Goal: Communication & Community: Answer question/provide support

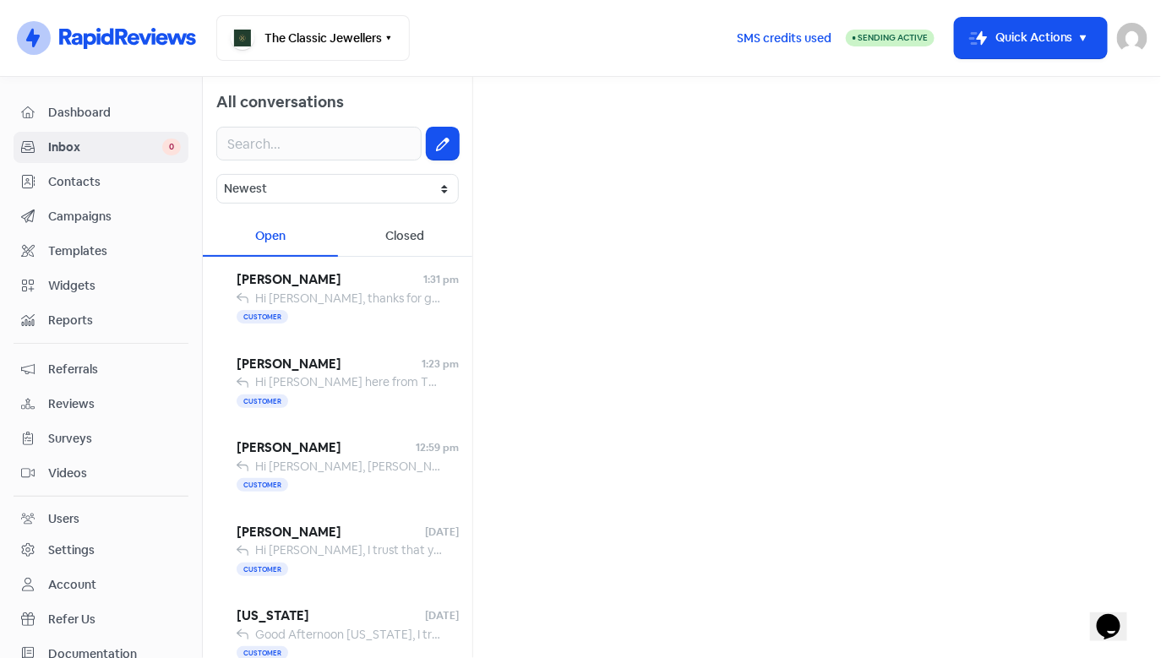
click at [79, 183] on span "Contacts" at bounding box center [114, 182] width 133 height 18
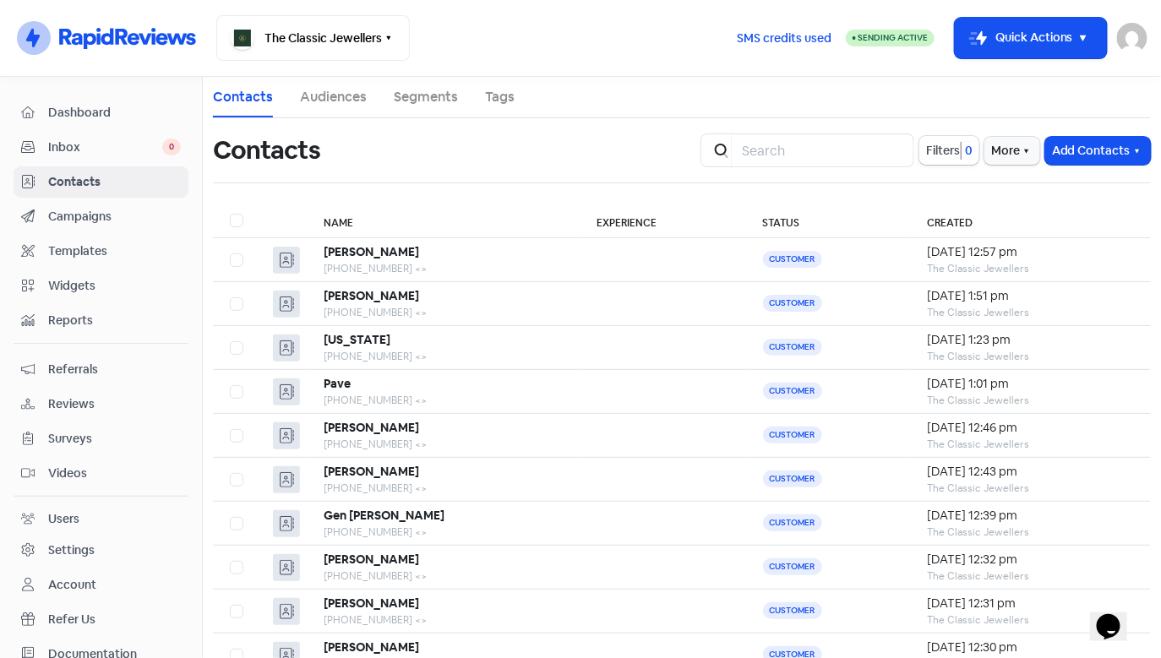
click at [124, 214] on span "Campaigns" at bounding box center [114, 217] width 133 height 18
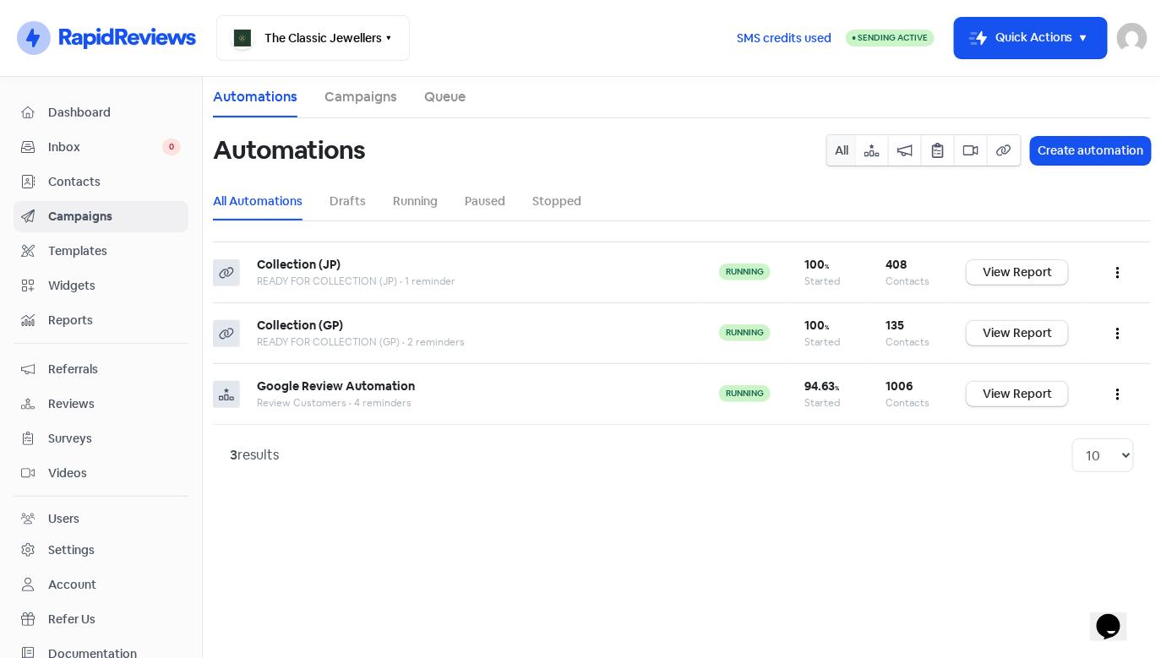
click at [117, 174] on span "Contacts" at bounding box center [114, 182] width 133 height 18
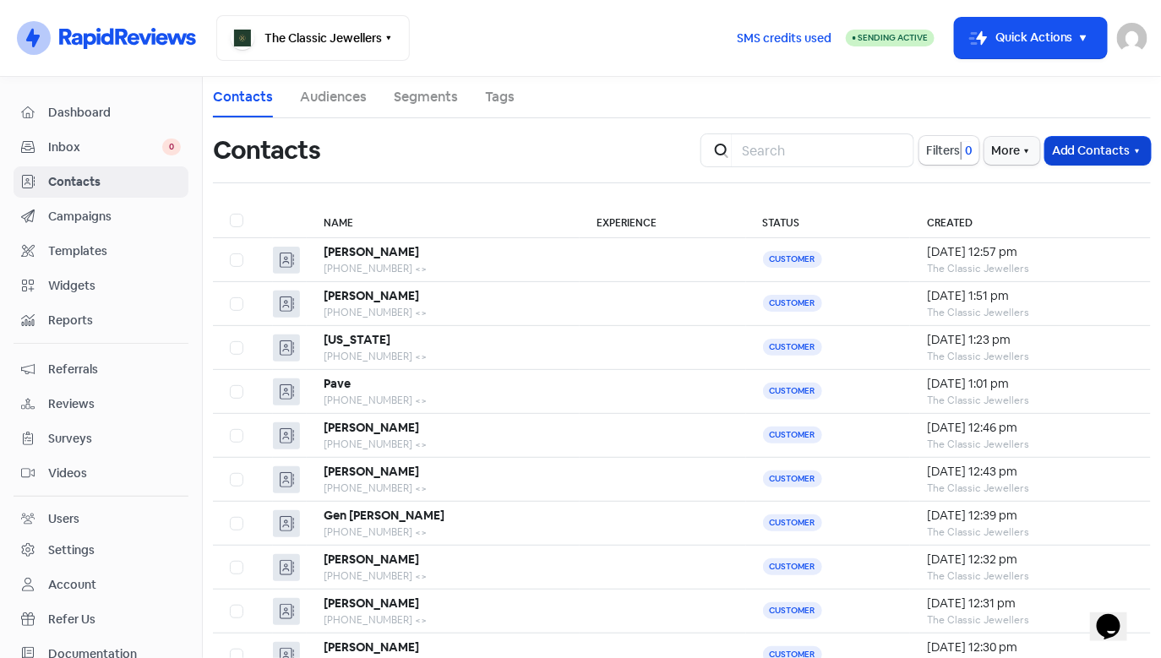
click at [1088, 146] on button "Add Contacts" at bounding box center [1098, 151] width 106 height 28
click at [1075, 193] on button "Add a contact" at bounding box center [1078, 188] width 144 height 34
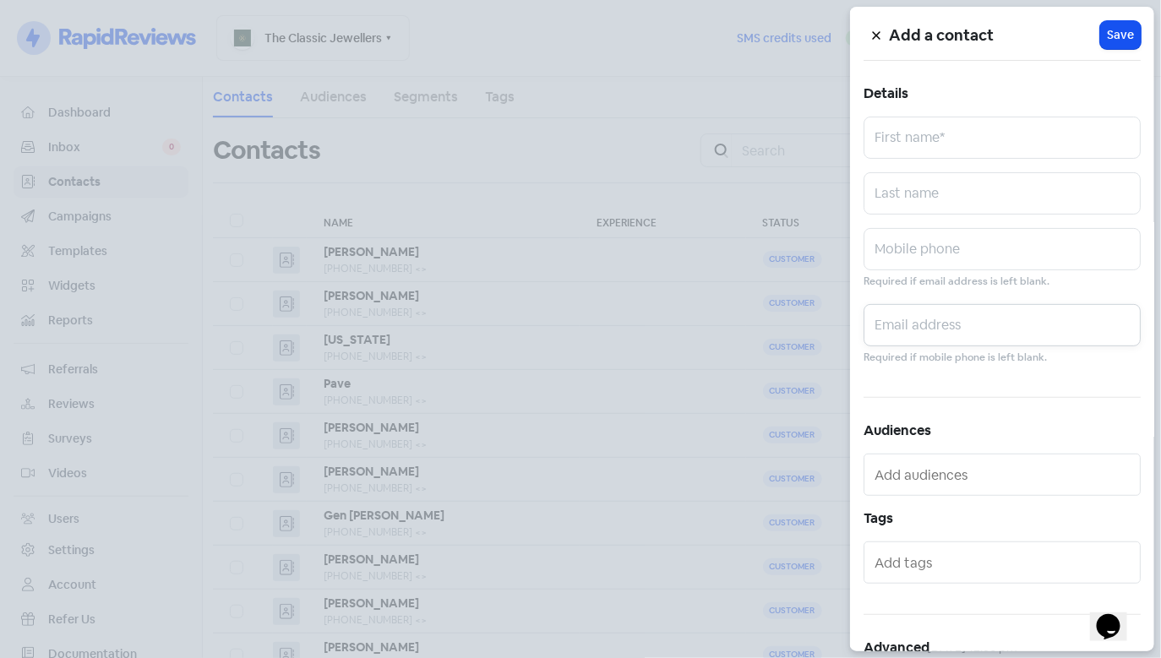
click at [901, 325] on input "text" at bounding box center [1001, 325] width 277 height 42
click at [920, 259] on input "text" at bounding box center [1001, 249] width 277 height 42
paste input "0401 033 273"
type input "0401 033 273"
click at [913, 134] on input "text" at bounding box center [1001, 138] width 277 height 42
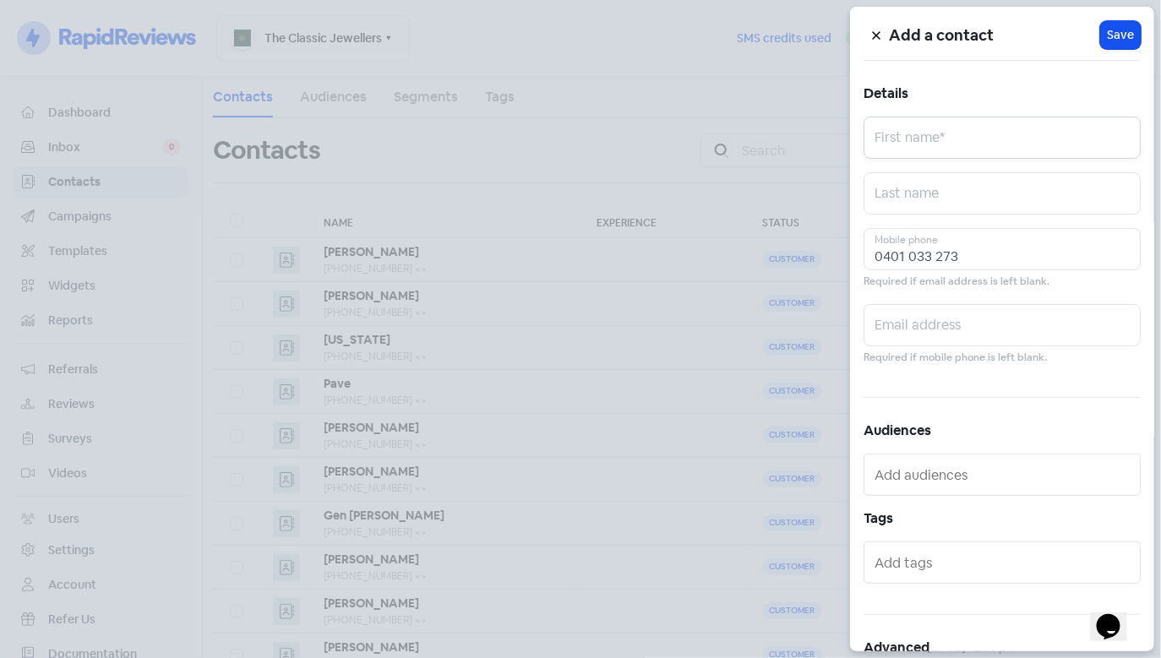
paste input "[PERSON_NAME]"
drag, startPoint x: 980, startPoint y: 140, endPoint x: 919, endPoint y: 137, distance: 60.9
click at [919, 137] on input "[PERSON_NAME]" at bounding box center [1001, 138] width 277 height 42
type input "[PERSON_NAME]"
click at [885, 193] on input "text" at bounding box center [1001, 193] width 277 height 42
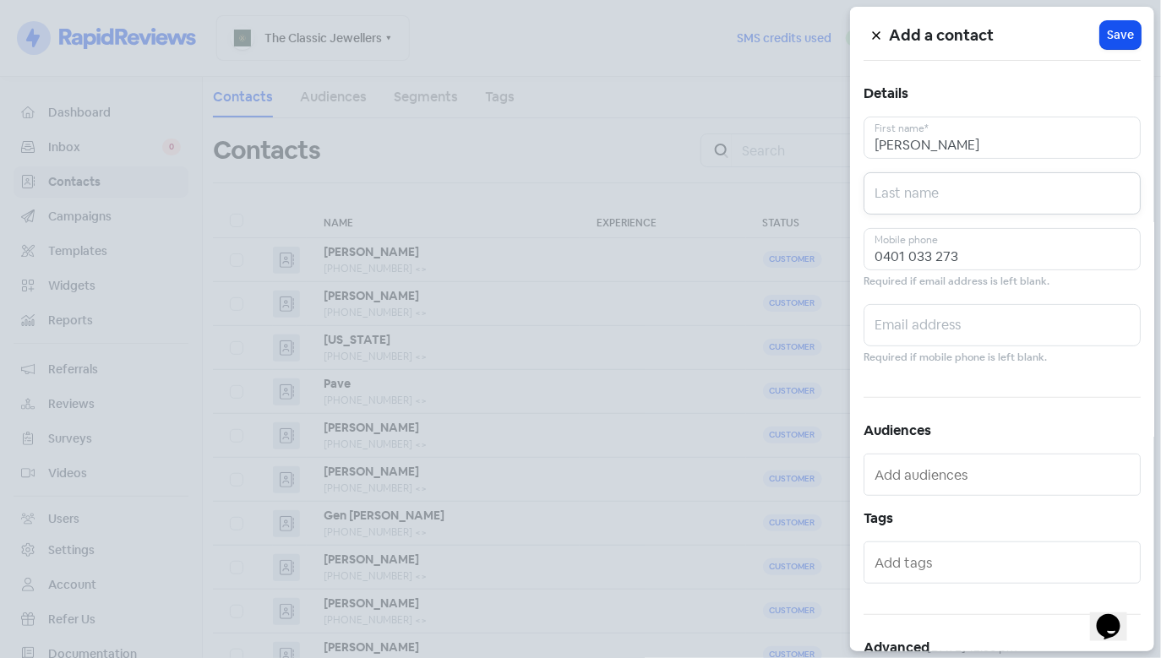
paste input "[PERSON_NAME]"
click at [942, 204] on input "[PERSON_NAME]" at bounding box center [1001, 193] width 277 height 42
type input "[PERSON_NAME]"
click at [930, 138] on input "[PERSON_NAME]" at bounding box center [1001, 138] width 277 height 42
click at [1118, 38] on span "Save" at bounding box center [1120, 35] width 27 height 18
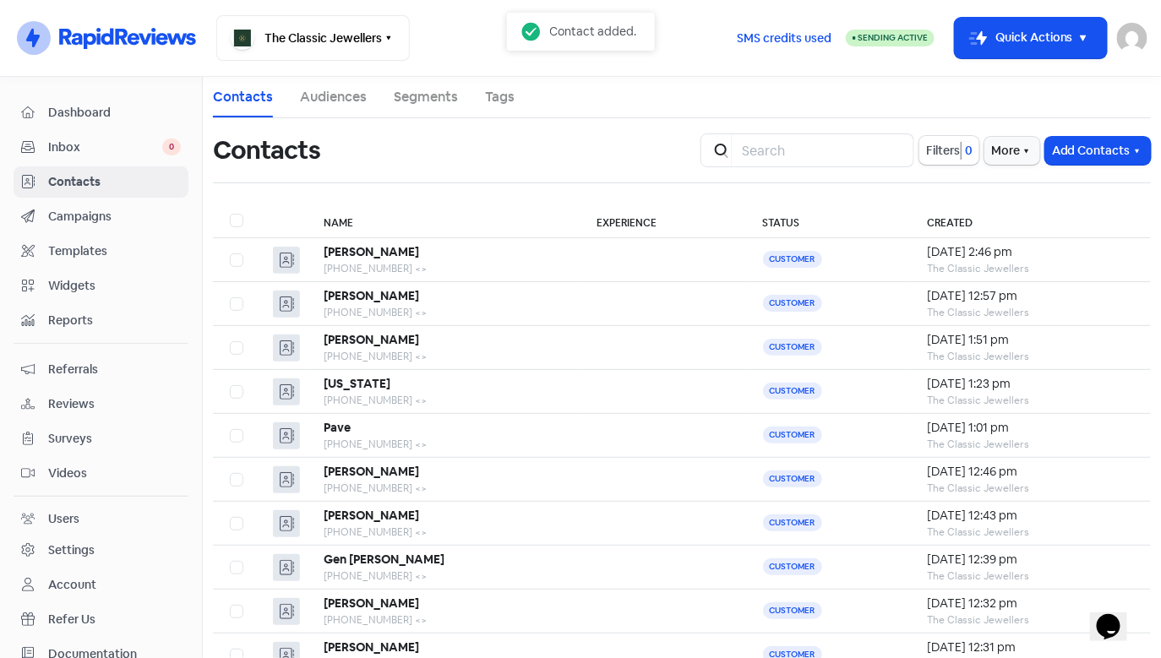
click at [100, 139] on span "Inbox" at bounding box center [105, 148] width 114 height 18
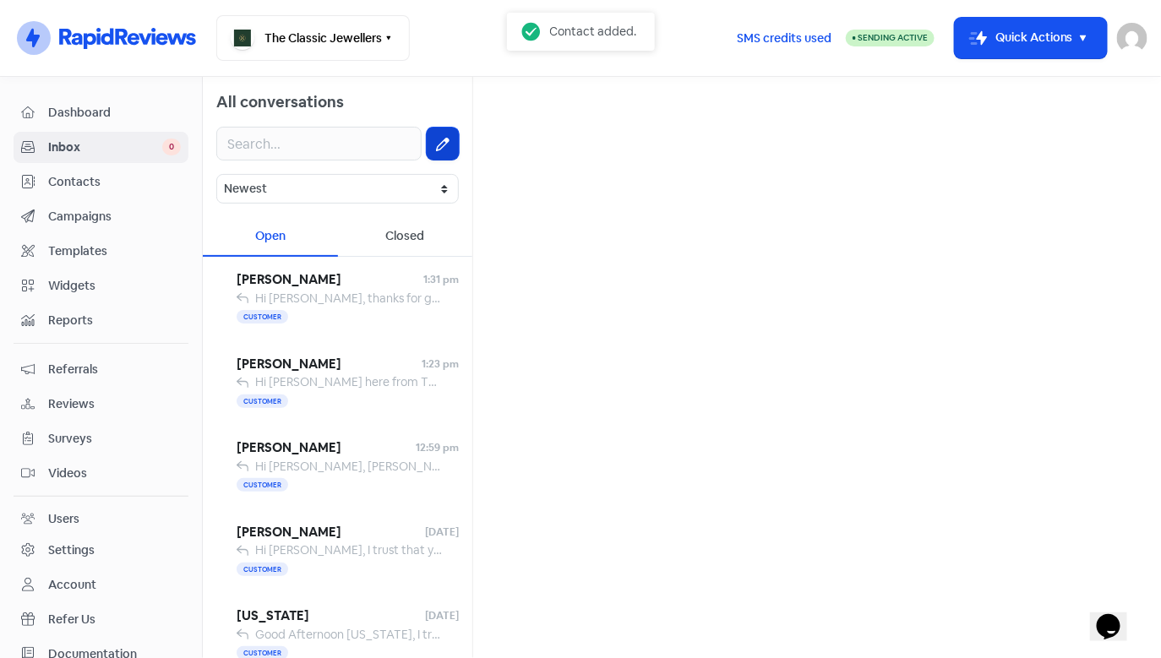
click at [455, 144] on button at bounding box center [443, 144] width 32 height 32
click at [552, 112] on input "text" at bounding box center [817, 107] width 661 height 34
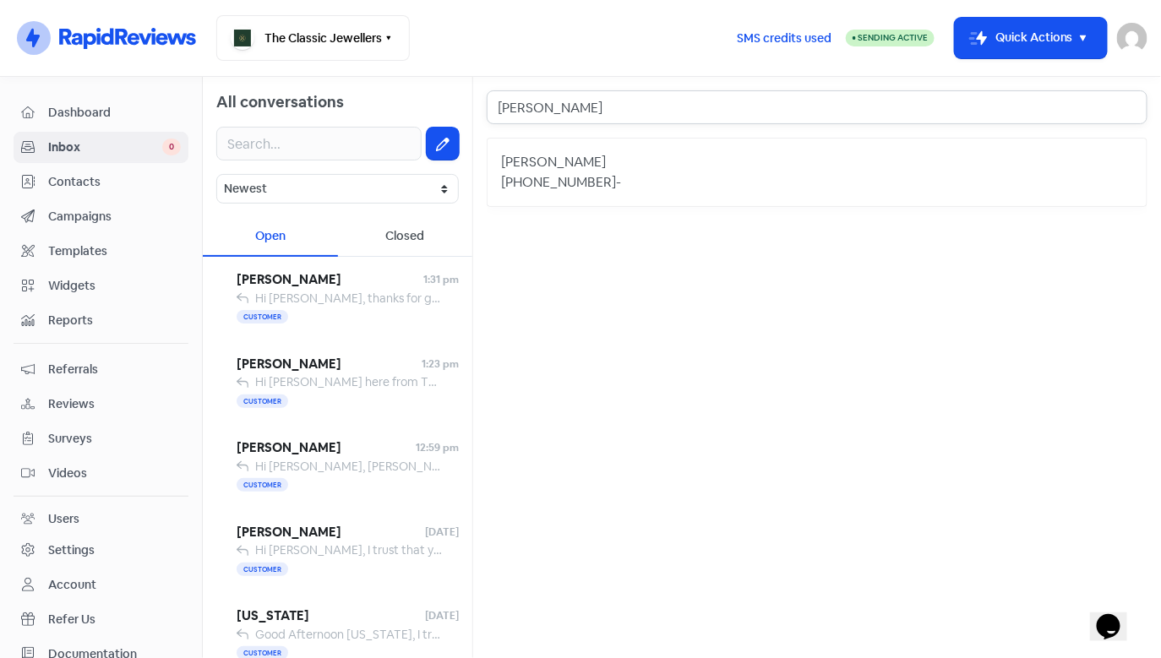
type input "[PERSON_NAME]"
click at [635, 175] on div "[PHONE_NUMBER] -" at bounding box center [817, 182] width 632 height 20
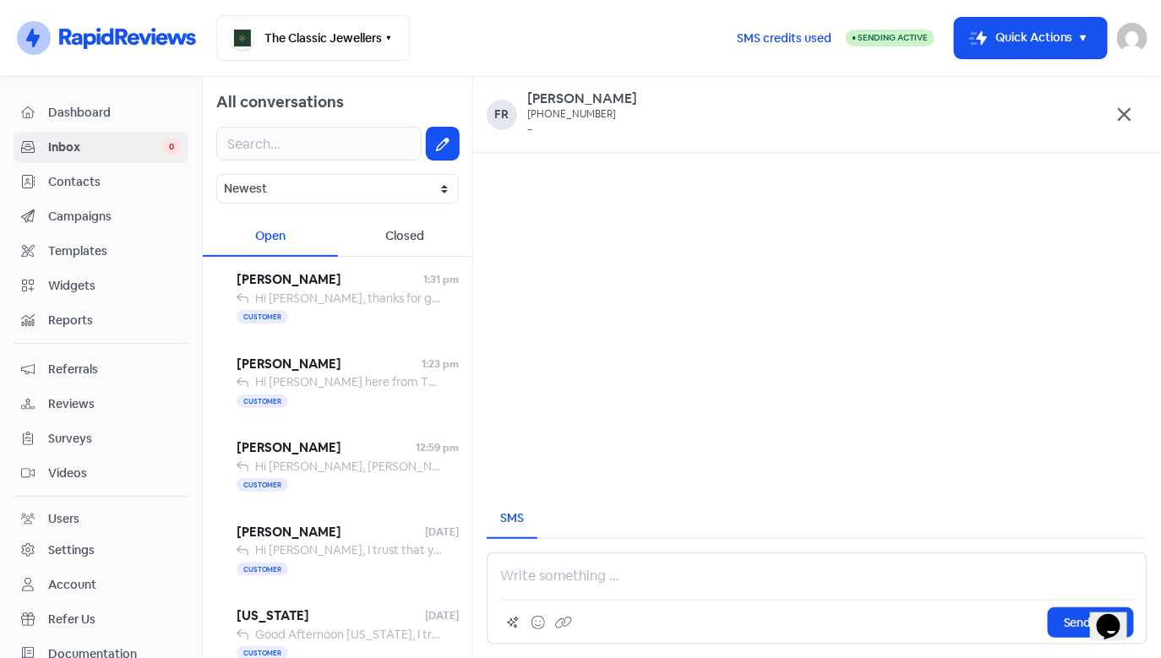
click at [531, 591] on div "Send SMS" at bounding box center [817, 598] width 661 height 92
click at [519, 581] on p at bounding box center [817, 576] width 634 height 20
click at [525, 569] on p at bounding box center [817, 576] width 634 height 20
paste div
click at [524, 571] on p at bounding box center [817, 576] width 634 height 20
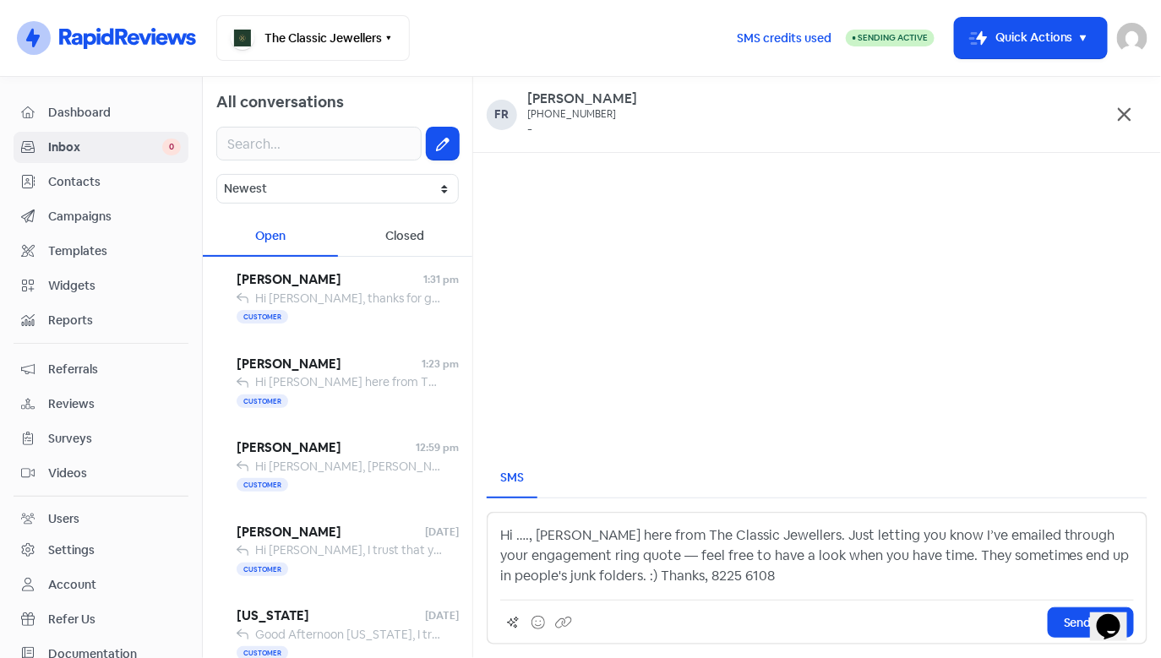
click at [530, 532] on p "Hi …., [PERSON_NAME] here from The Classic Jewellers. Just letting you know I’v…" at bounding box center [817, 555] width 634 height 61
click at [591, 535] on p "Hi [PERSON_NAME] here from The Classic Jewellers. Just letting you know I’ve em…" at bounding box center [817, 555] width 634 height 61
drag, startPoint x: 607, startPoint y: 557, endPoint x: 502, endPoint y: 555, distance: 105.6
click at [502, 555] on p "Hi [PERSON_NAME] here from The Classic Jewellers. Just letting you know I’ve em…" at bounding box center [817, 555] width 634 height 61
click at [603, 559] on p "Hi [PERSON_NAME] here from The Classic Jewellers. Just letting you know I’ve em…" at bounding box center [817, 555] width 634 height 61
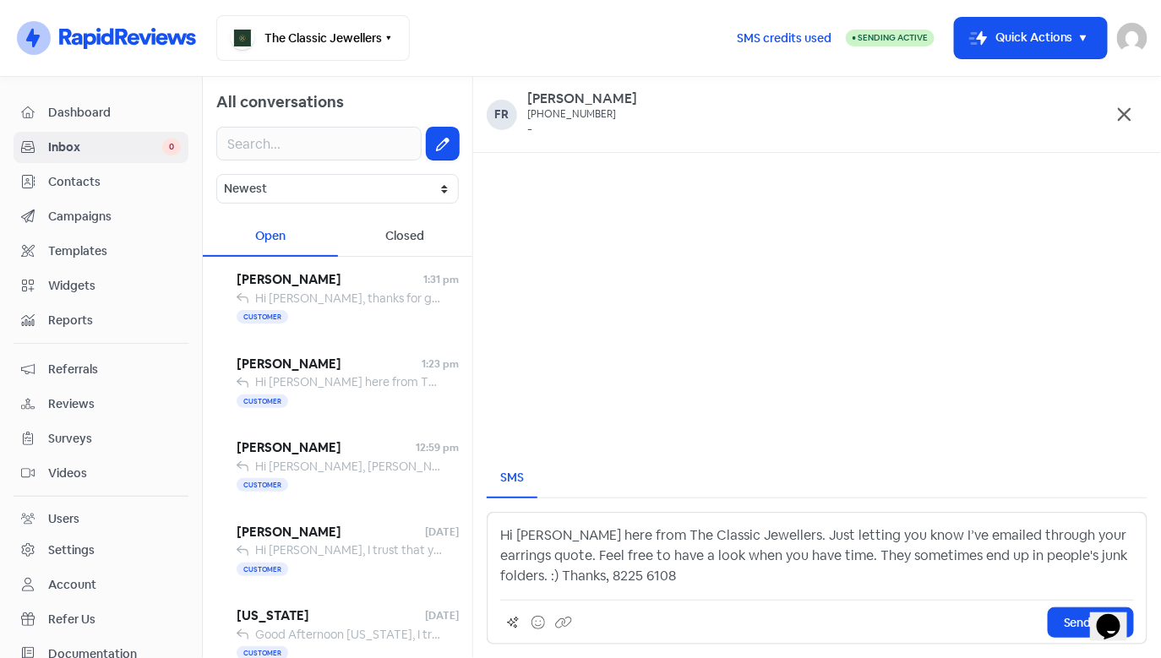
click at [565, 574] on p "Hi [PERSON_NAME] here from The Classic Jewellers. Just letting you know I’ve em…" at bounding box center [817, 555] width 634 height 61
click at [553, 574] on p "Hi [PERSON_NAME] here from The Classic Jewellers. Just letting you know I’ve em…" at bounding box center [817, 555] width 634 height 61
click at [558, 574] on p "Hi [PERSON_NAME] here from The Classic Jewellers. Just letting you know I’ve em…" at bounding box center [817, 555] width 634 height 61
click at [539, 619] on icon at bounding box center [538, 623] width 14 height 14
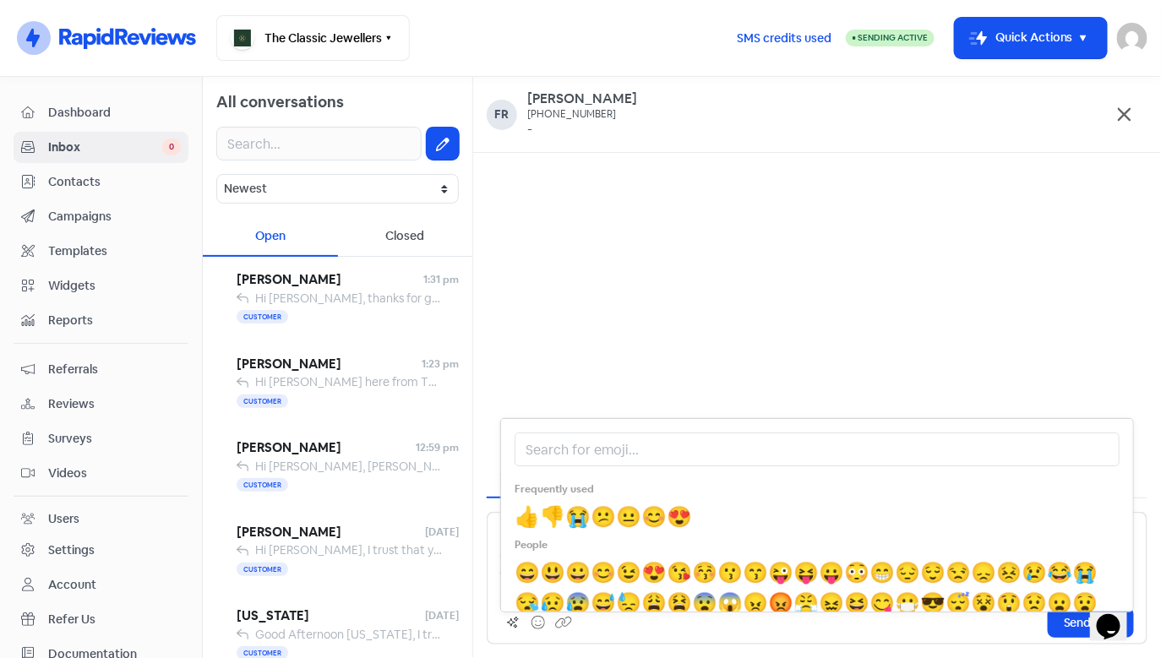
click at [641, 515] on span "😊" at bounding box center [653, 516] width 25 height 26
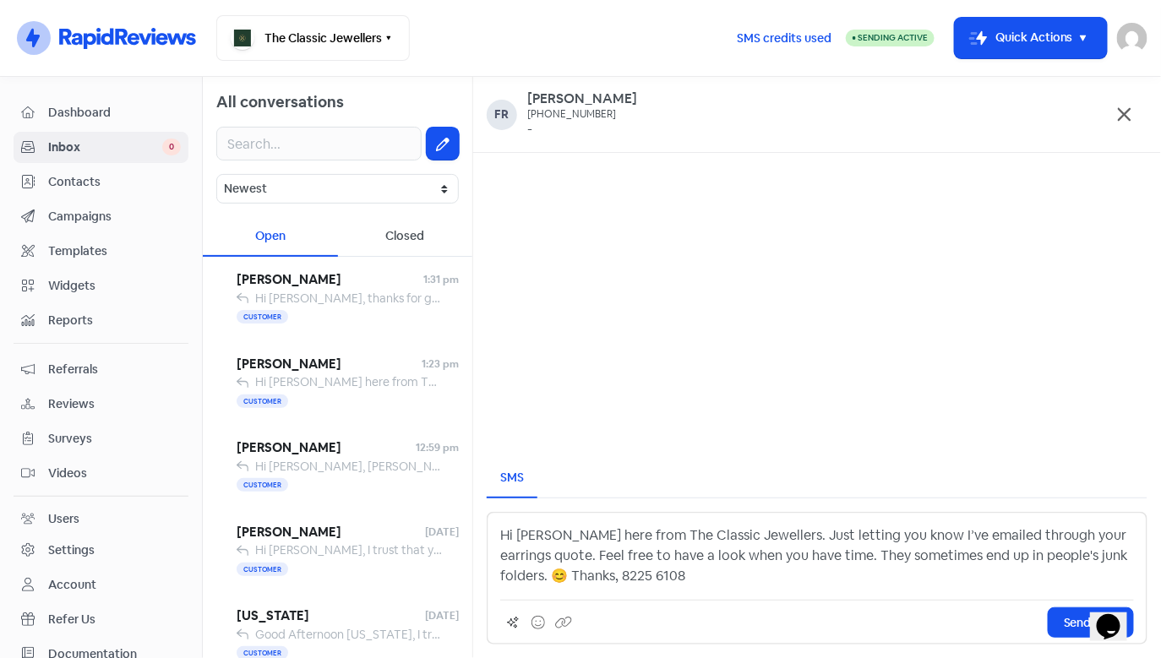
click at [716, 589] on div "Hi [PERSON_NAME] here from The Classic Jewellers. Just letting you know I’ve em…" at bounding box center [817, 578] width 661 height 133
click at [699, 579] on p "Hi [PERSON_NAME] here from The Classic Jewellers. Just letting you know I’ve em…" at bounding box center [817, 555] width 634 height 61
click at [1068, 623] on span "Send SMS" at bounding box center [1091, 623] width 54 height 18
